Goal: Task Accomplishment & Management: Manage account settings

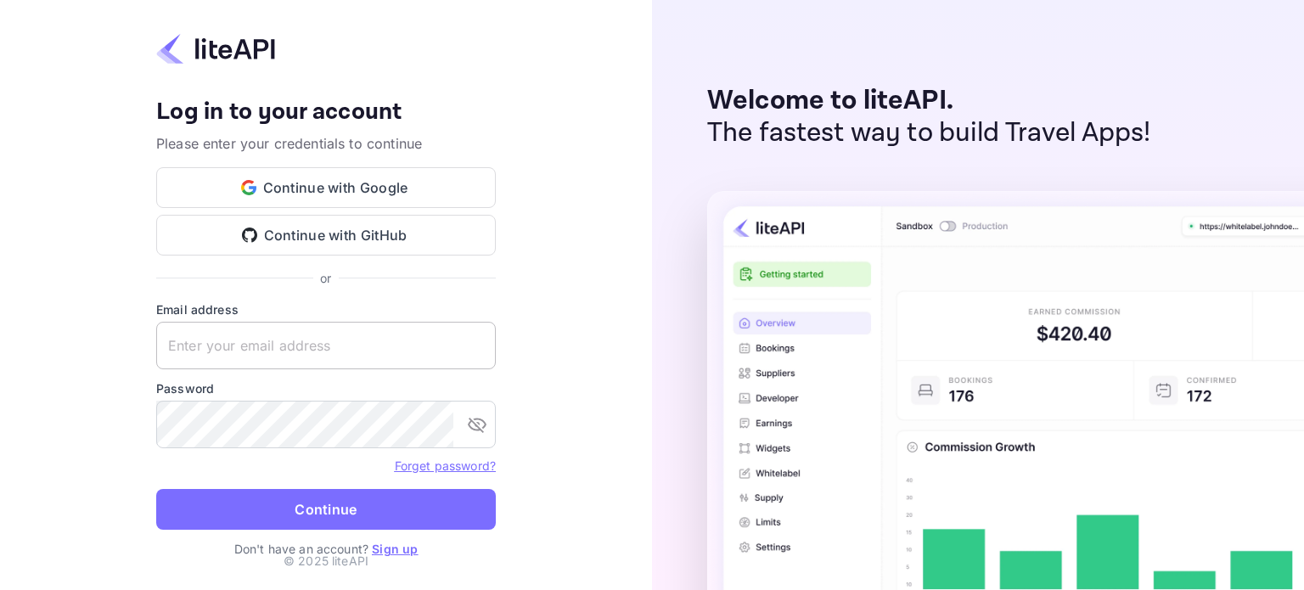
click at [325, 347] on input "text" at bounding box center [326, 346] width 340 height 48
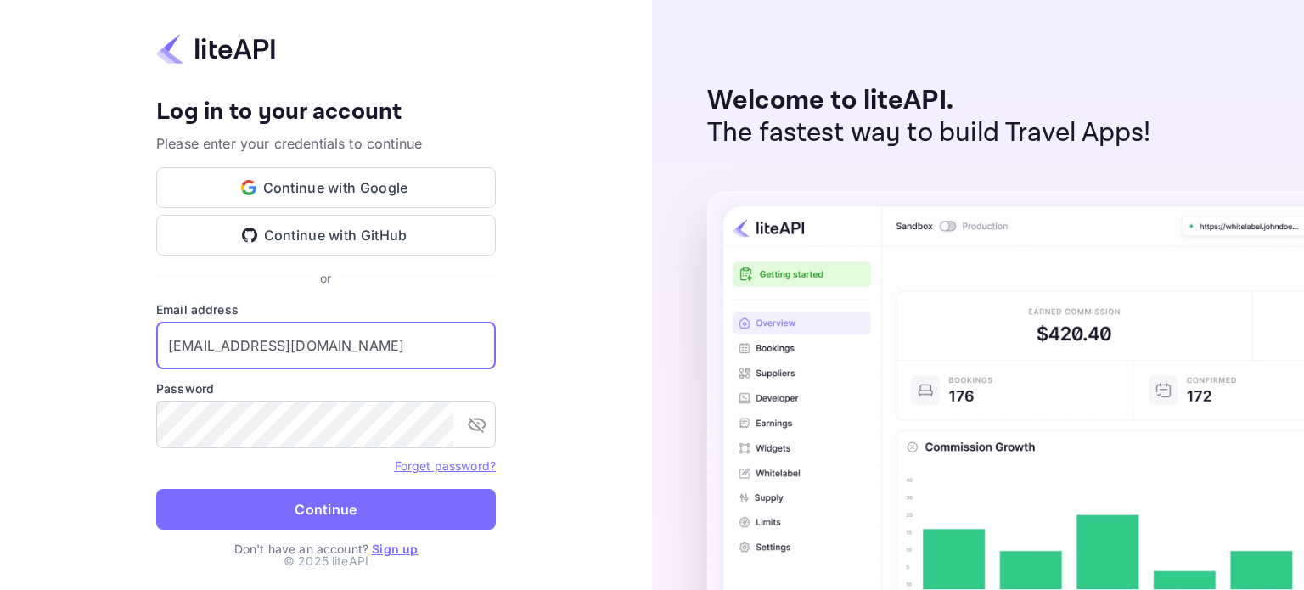
type input "[EMAIL_ADDRESS][DOMAIN_NAME]"
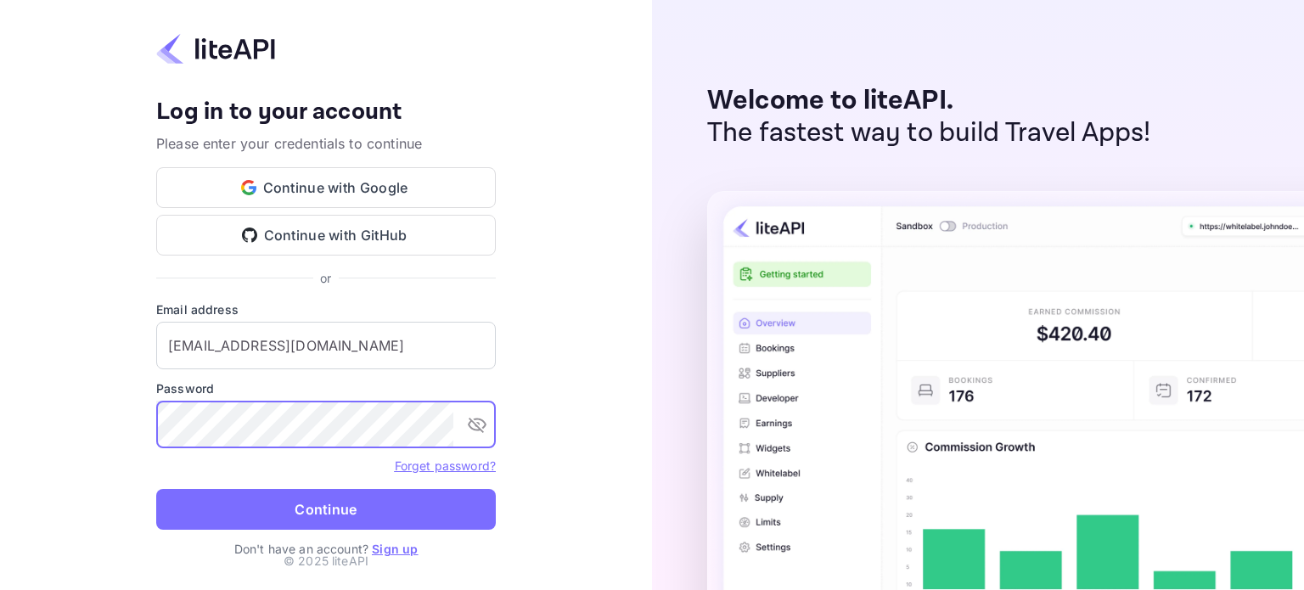
click at [156, 489] on button "Continue" at bounding box center [326, 509] width 340 height 41
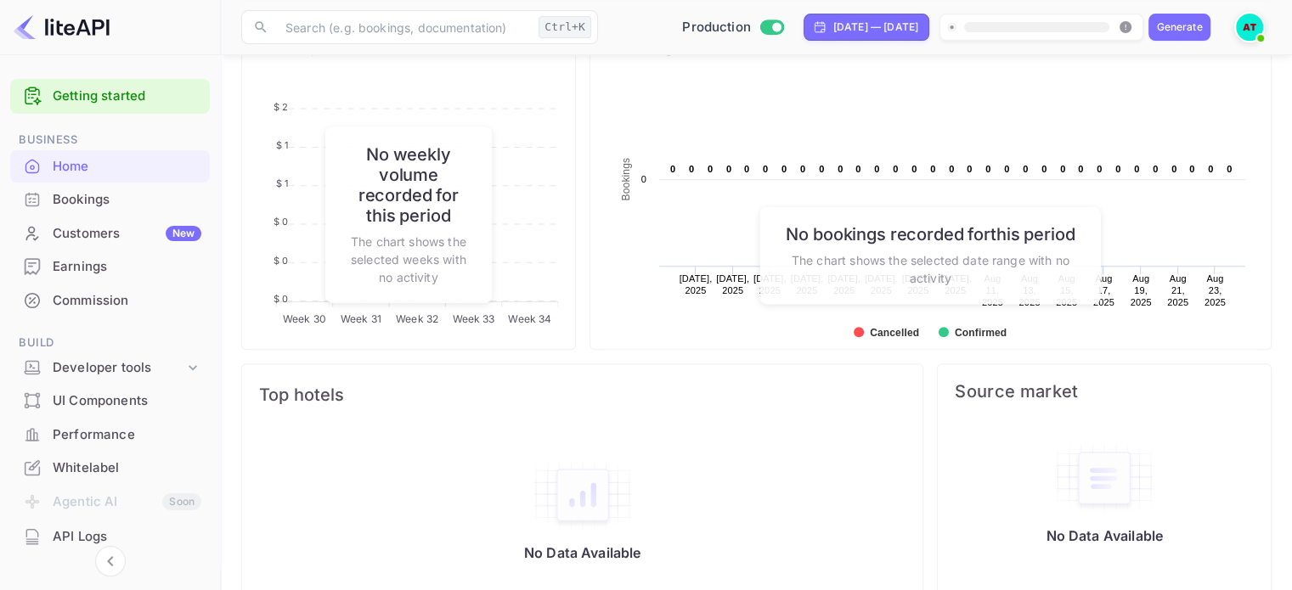
scroll to position [707, 0]
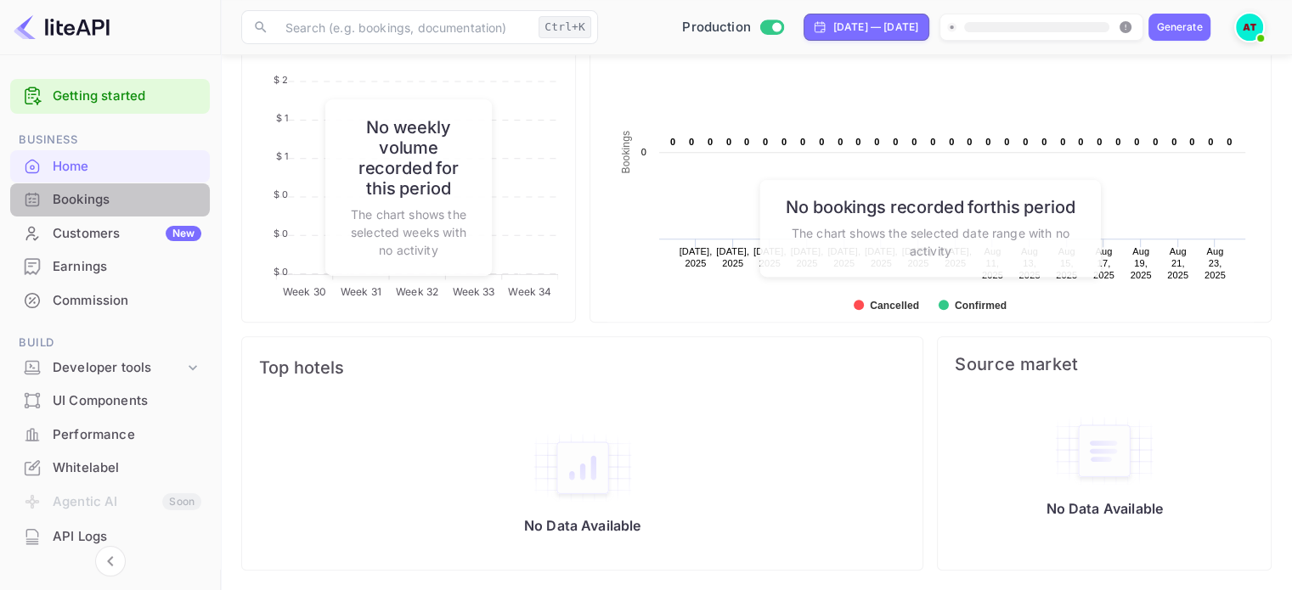
click at [111, 203] on div "Bookings" at bounding box center [127, 200] width 149 height 20
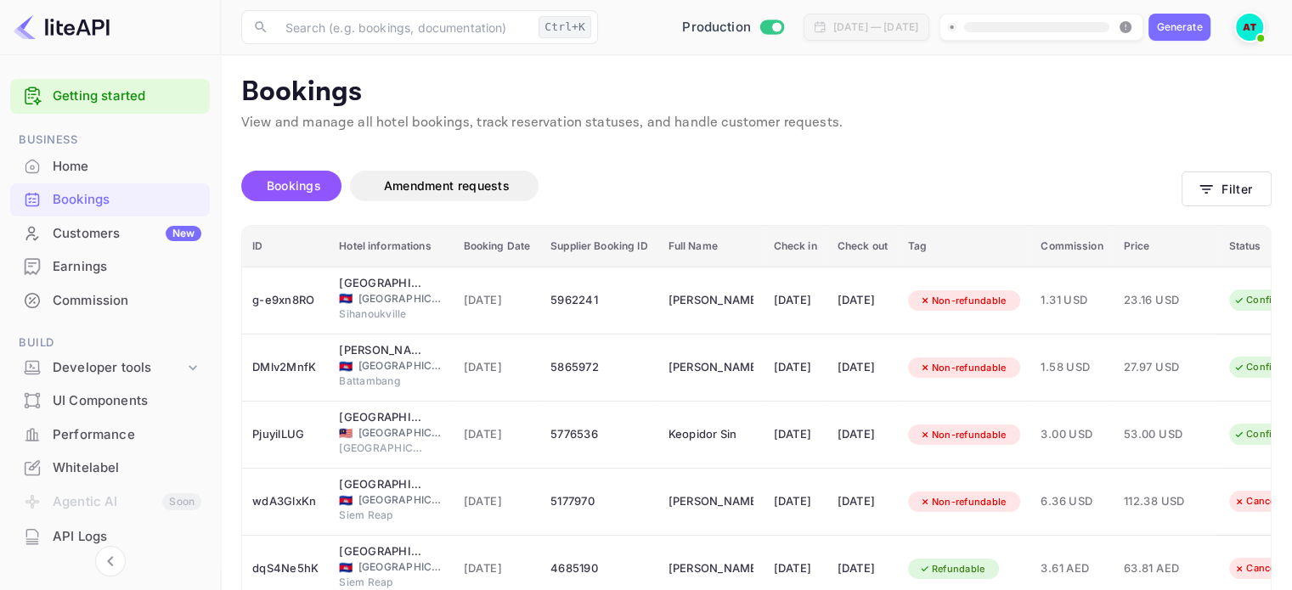
click at [131, 251] on div "Earnings" at bounding box center [110, 267] width 200 height 33
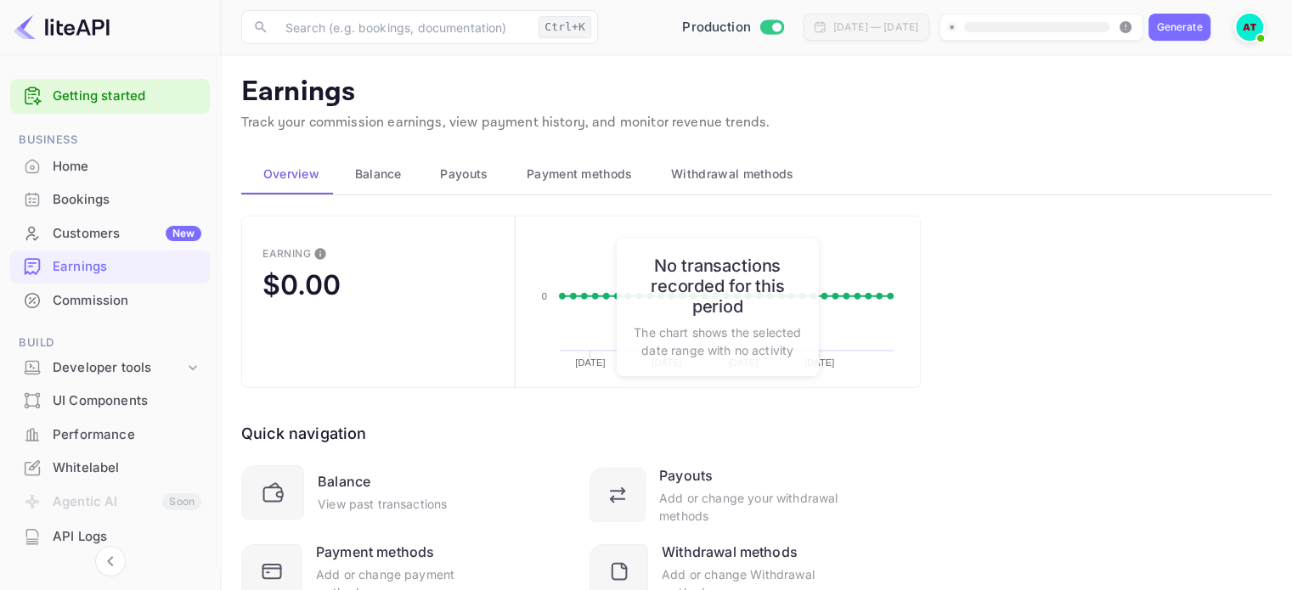
click at [385, 172] on span "Balance" at bounding box center [378, 174] width 47 height 20
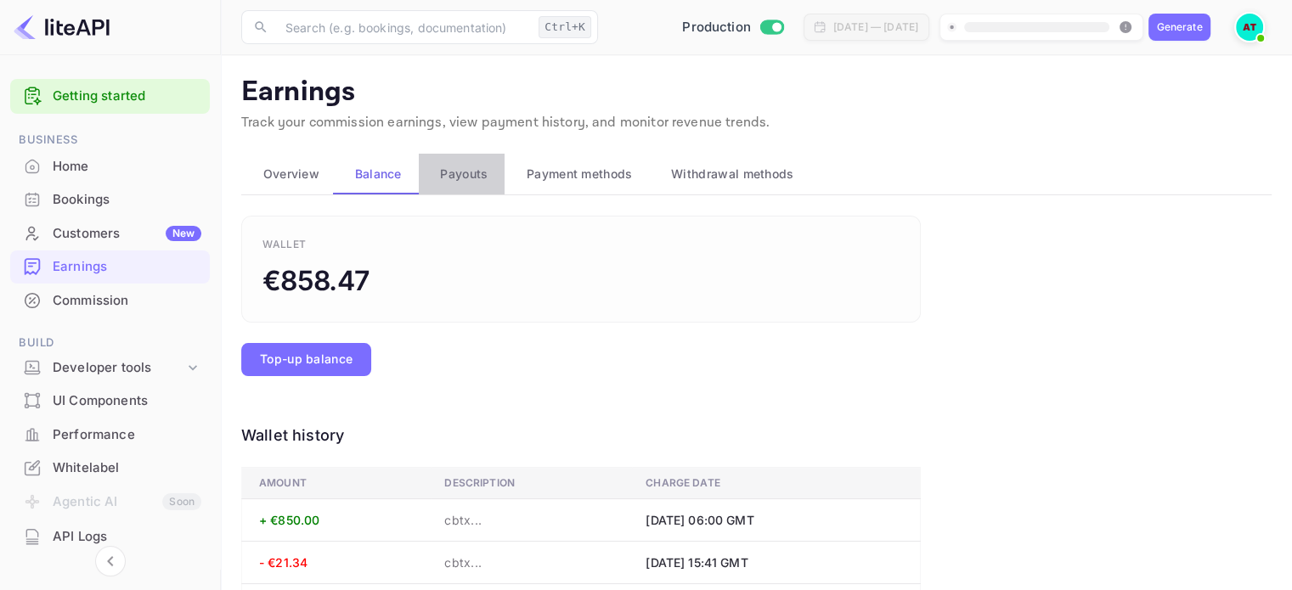
click at [491, 176] on button "Payouts" at bounding box center [462, 174] width 87 height 41
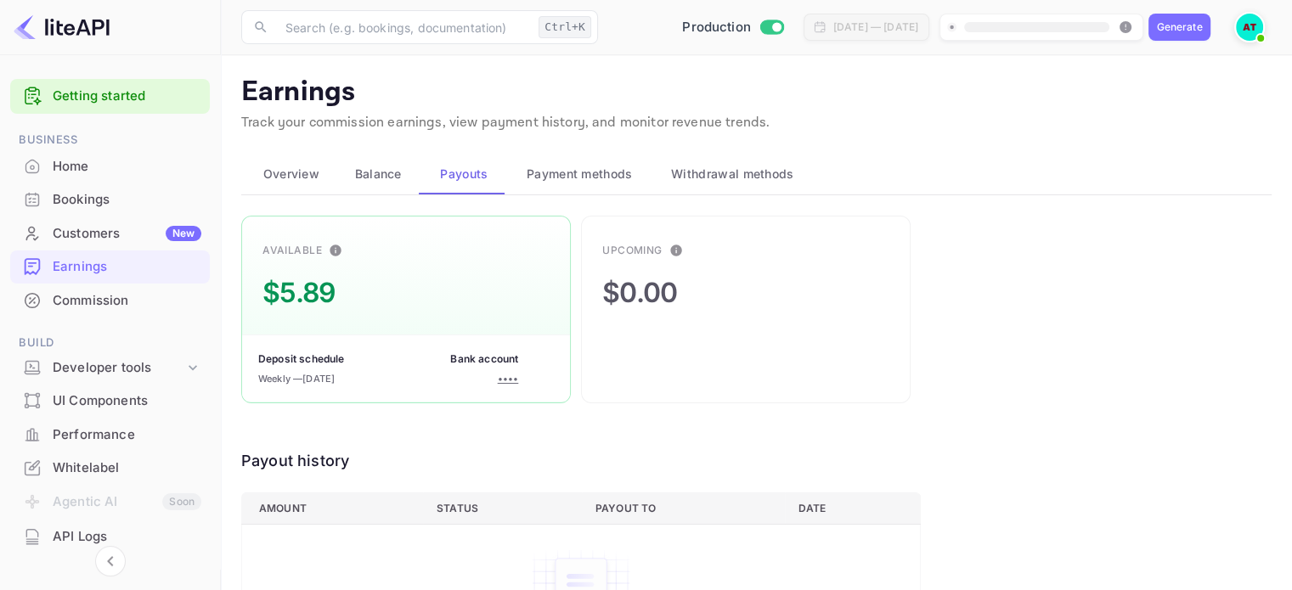
click at [584, 176] on span "Payment methods" at bounding box center [580, 174] width 106 height 20
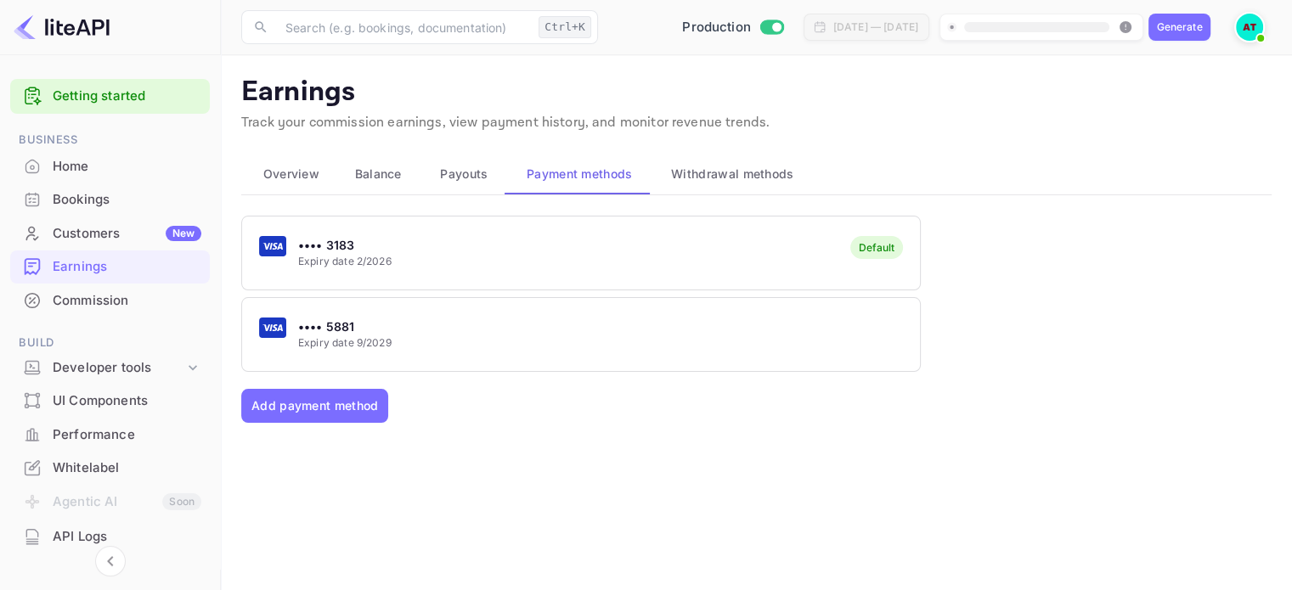
click at [714, 170] on span "Withdrawal methods" at bounding box center [732, 174] width 122 height 20
